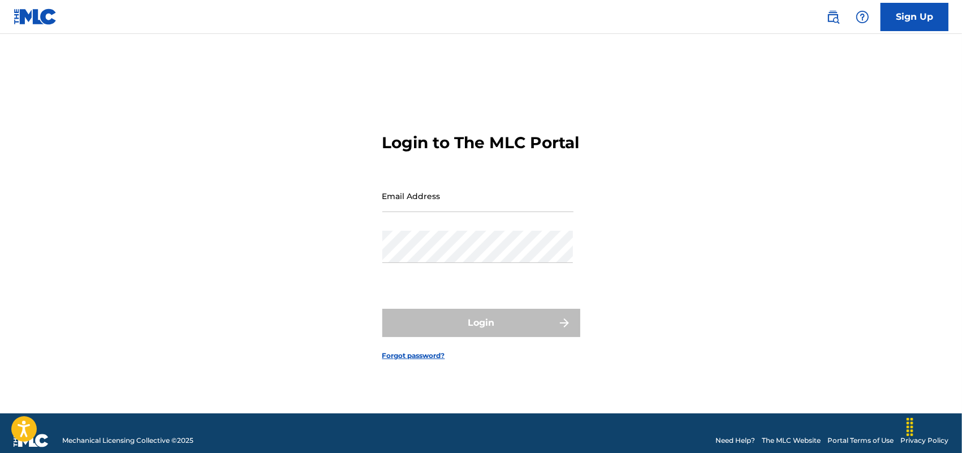
type input "[EMAIL_ADDRESS][DOMAIN_NAME]"
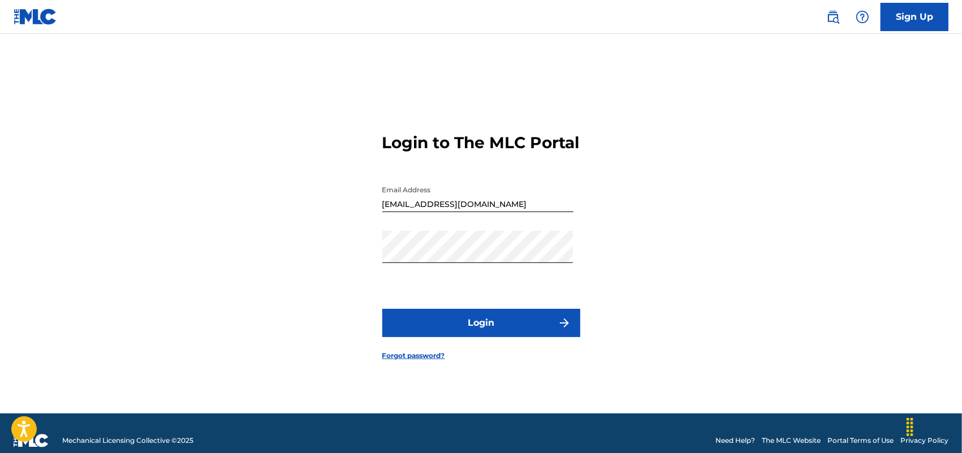
click at [518, 327] on button "Login" at bounding box center [481, 323] width 198 height 28
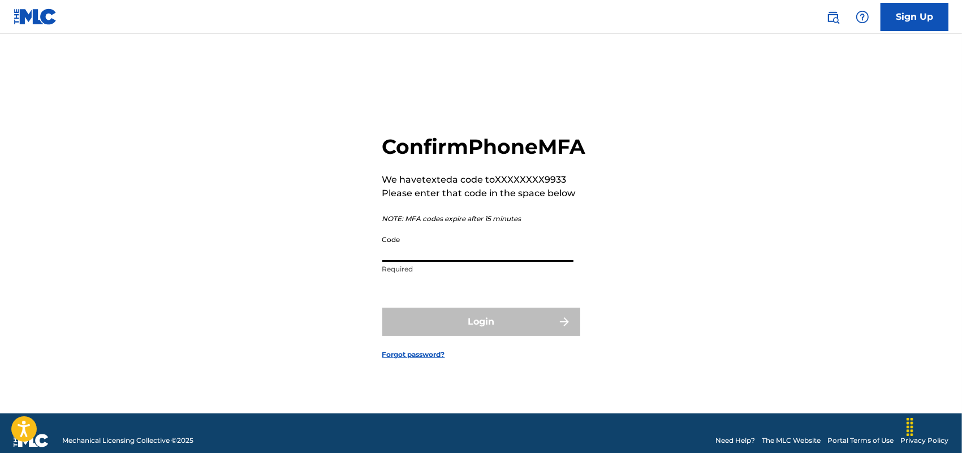
click at [434, 262] on input "Code" at bounding box center [477, 246] width 191 height 32
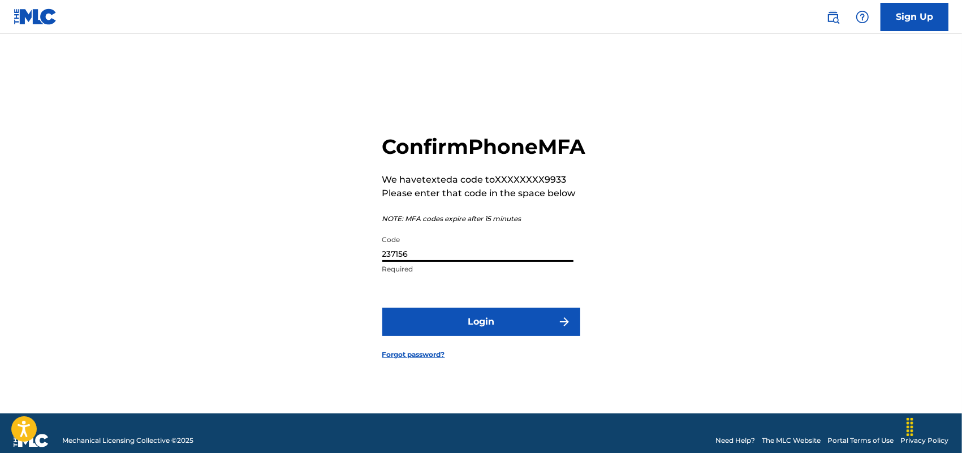
type input "237156"
click at [479, 335] on button "Login" at bounding box center [481, 322] width 198 height 28
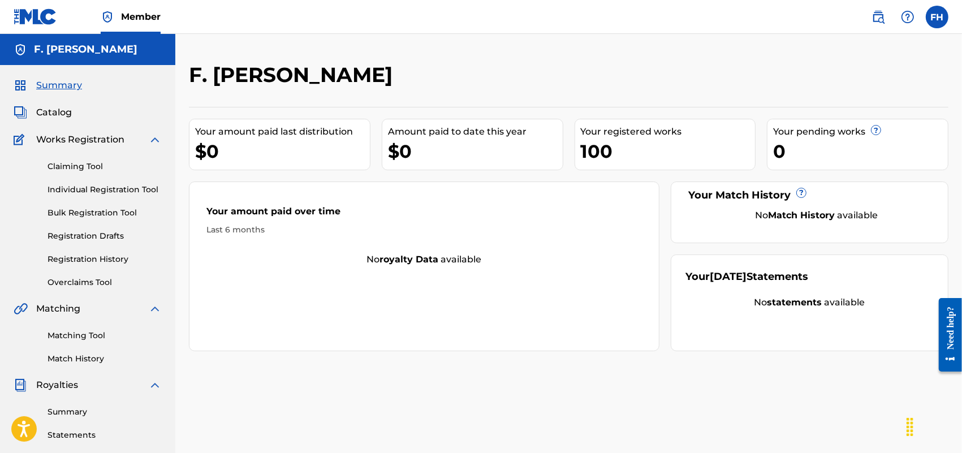
click at [57, 83] on span "Summary" at bounding box center [59, 86] width 46 height 14
click at [156, 383] on img at bounding box center [155, 385] width 14 height 14
click at [106, 438] on link "Banking Information" at bounding box center [105, 439] width 114 height 12
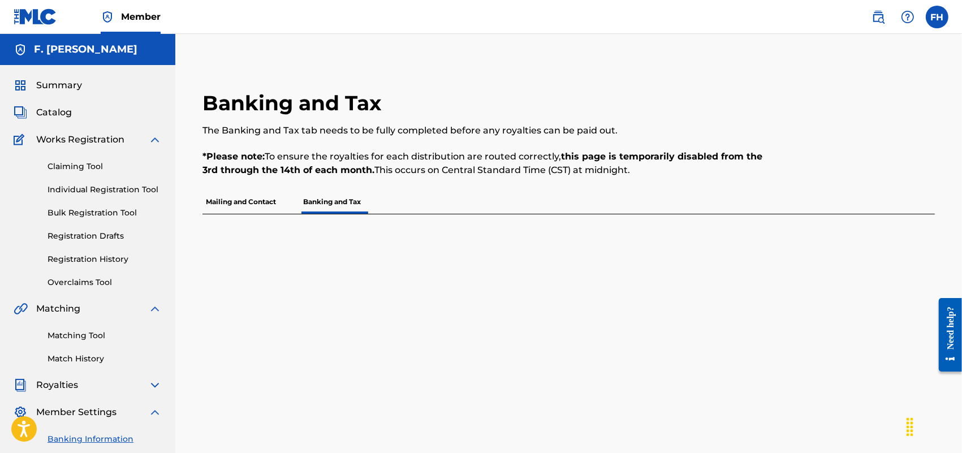
click at [58, 84] on span "Summary" at bounding box center [59, 86] width 46 height 14
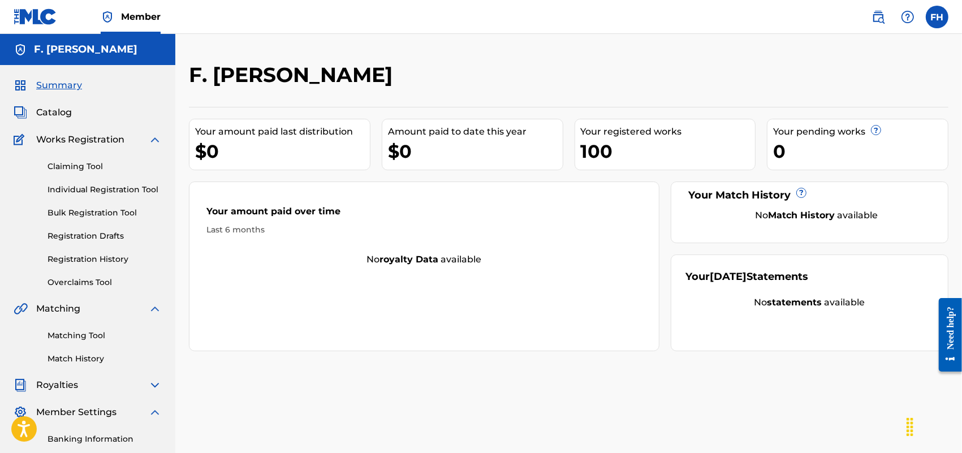
click at [92, 188] on link "Individual Registration Tool" at bounding box center [105, 190] width 114 height 12
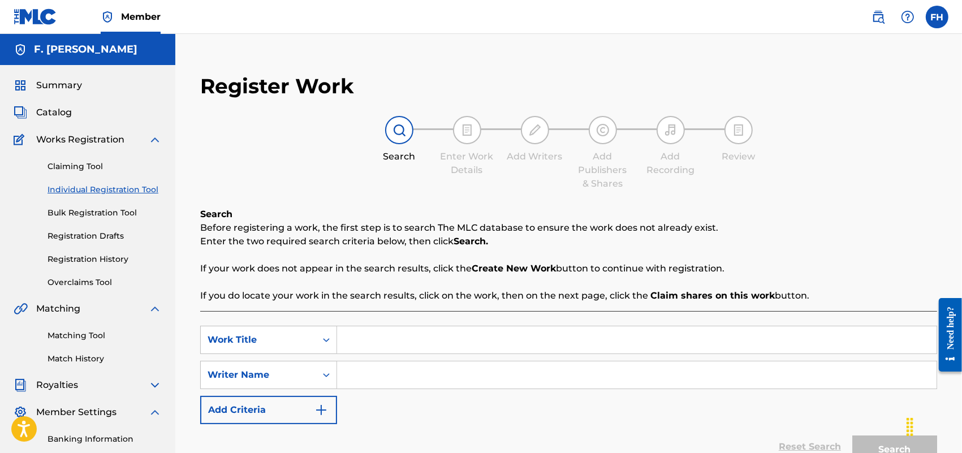
click at [66, 108] on span "Catalog" at bounding box center [54, 113] width 36 height 14
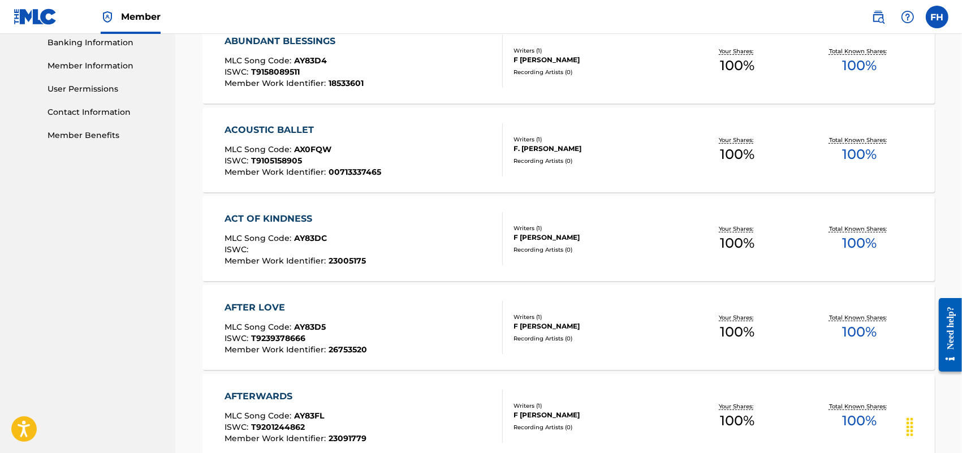
scroll to position [793, 0]
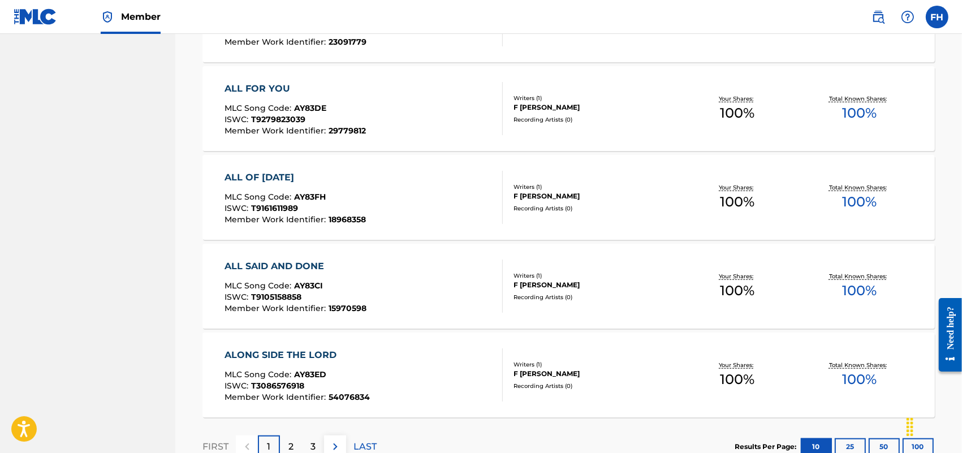
click at [371, 449] on p "LAST" at bounding box center [365, 447] width 23 height 14
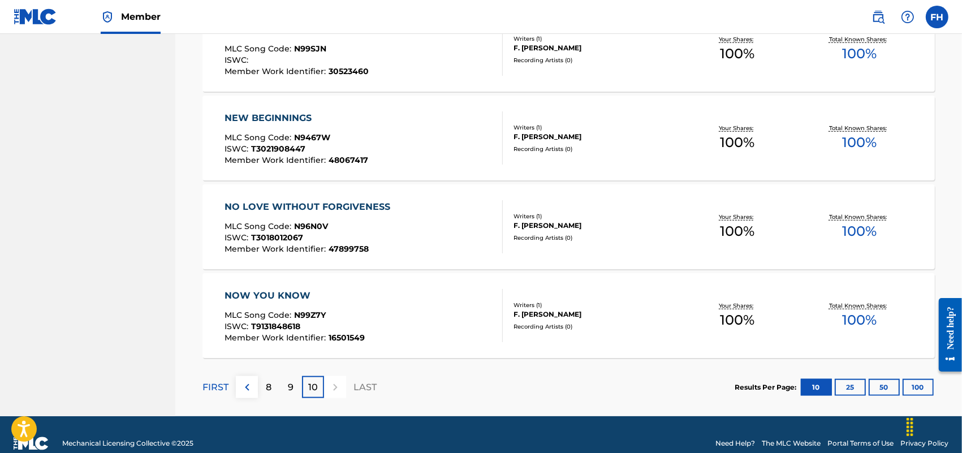
scroll to position [868, 0]
